Goal: Task Accomplishment & Management: Manage account settings

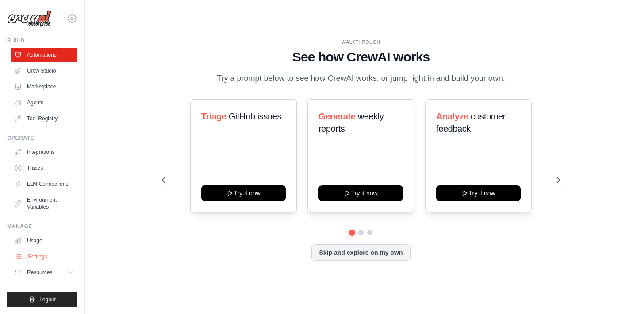
click at [37, 257] on link "Settings" at bounding box center [44, 256] width 67 height 14
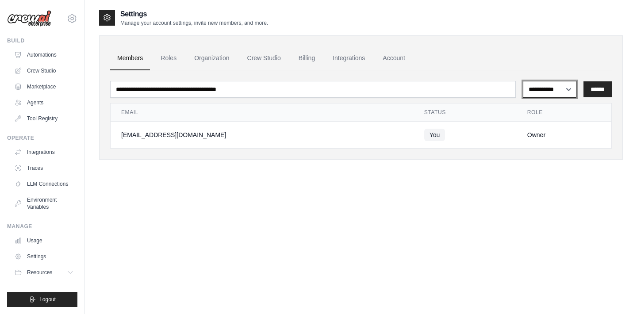
select select "******"
click at [34, 52] on link "Automations" at bounding box center [44, 55] width 67 height 14
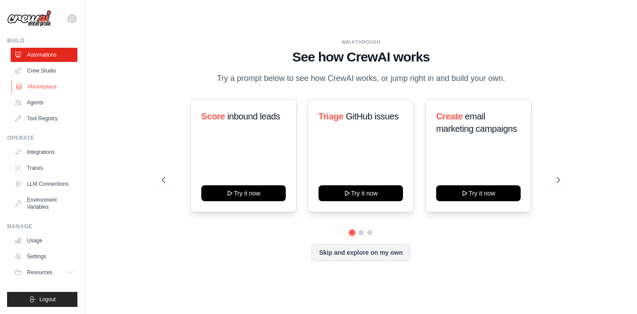
click at [36, 85] on link "Marketplace" at bounding box center [44, 87] width 67 height 14
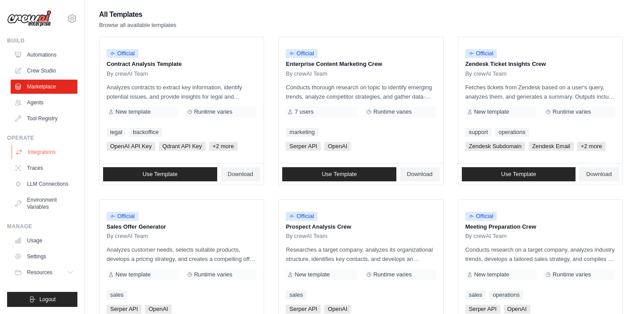
scroll to position [76, 0]
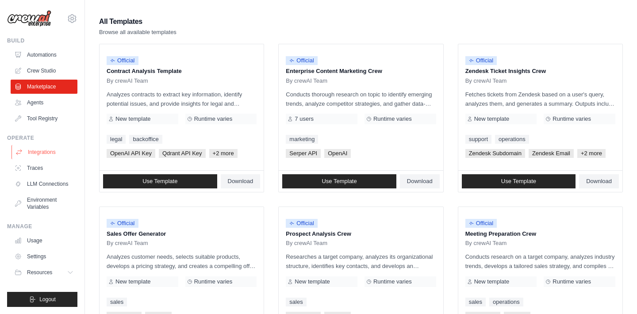
click at [46, 154] on link "Integrations" at bounding box center [44, 152] width 67 height 14
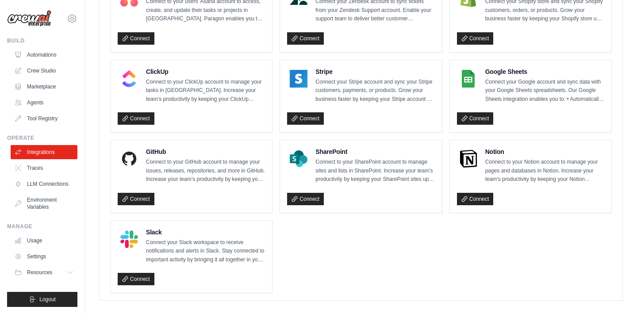
scroll to position [614, 0]
click at [34, 165] on link "Traces" at bounding box center [44, 168] width 67 height 14
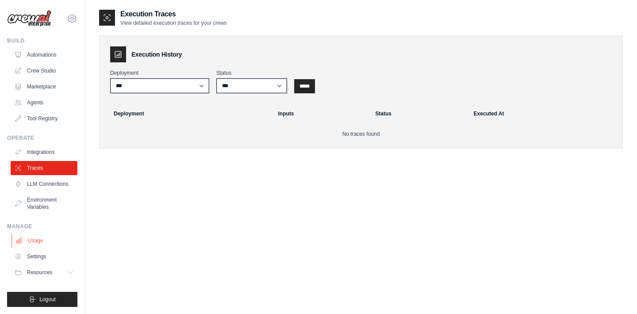
click at [34, 240] on link "Usage" at bounding box center [44, 240] width 67 height 14
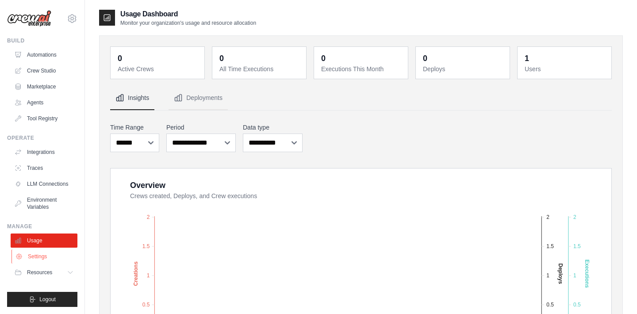
click at [39, 256] on link "Settings" at bounding box center [44, 256] width 67 height 14
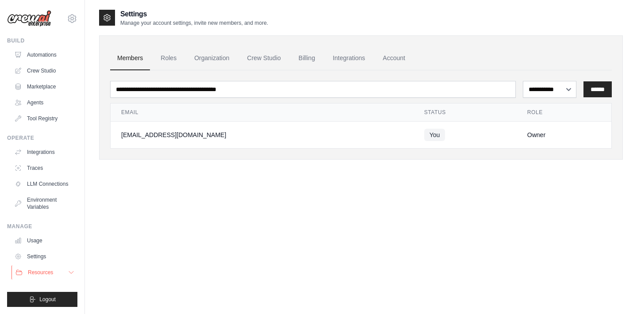
click at [38, 275] on span "Resources" at bounding box center [40, 272] width 25 height 7
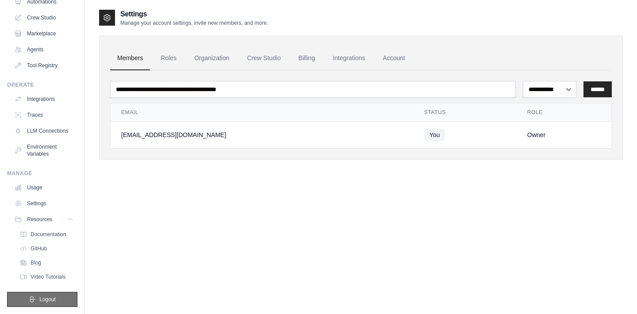
scroll to position [53, 0]
click at [38, 297] on button "Logout" at bounding box center [42, 299] width 70 height 15
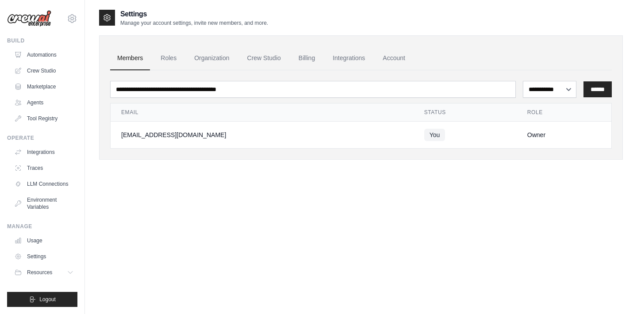
scroll to position [0, 0]
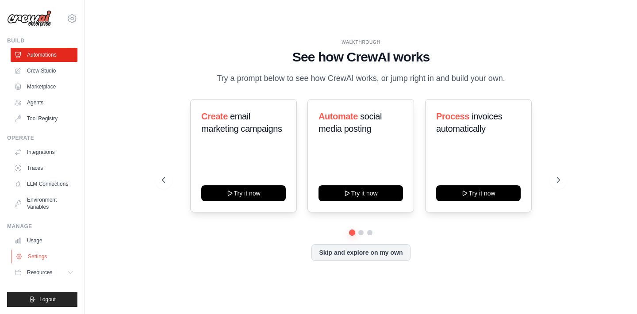
click at [34, 255] on link "Settings" at bounding box center [44, 256] width 67 height 14
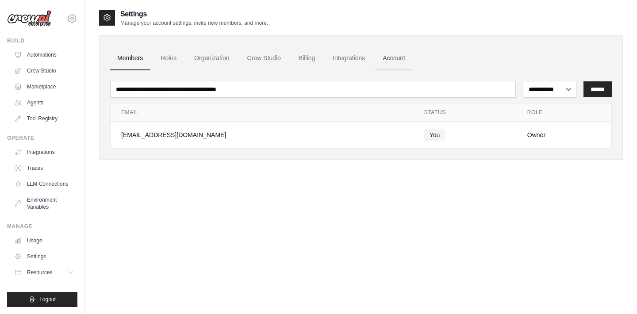
click at [394, 60] on link "Account" at bounding box center [393, 58] width 37 height 24
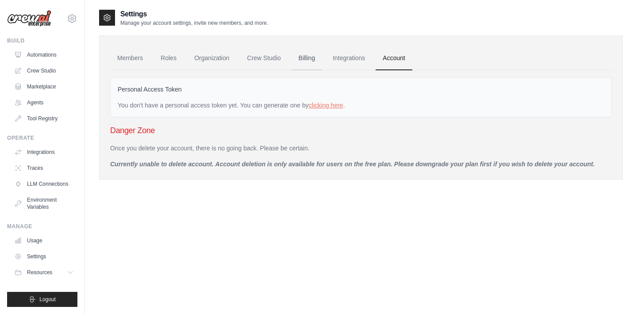
click at [307, 57] on link "Billing" at bounding box center [306, 58] width 31 height 24
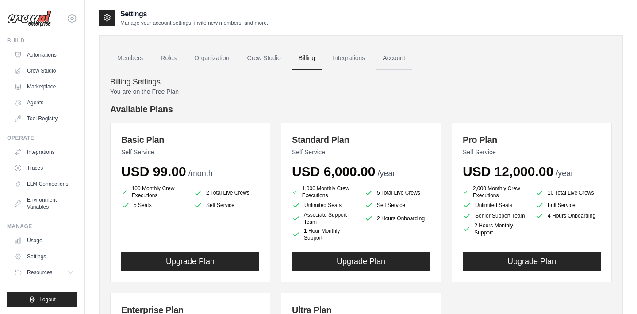
click at [393, 56] on link "Account" at bounding box center [393, 58] width 37 height 24
